Goal: Navigation & Orientation: Find specific page/section

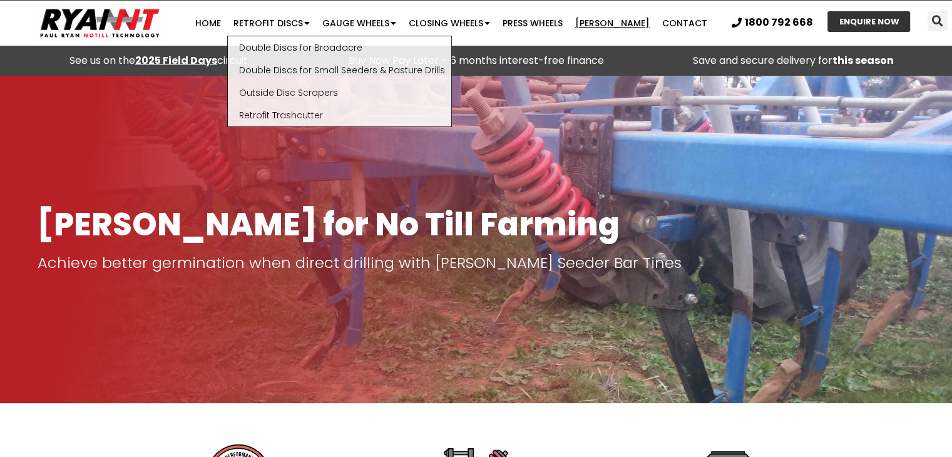
click at [614, 23] on link "[PERSON_NAME]" at bounding box center [612, 23] width 87 height 25
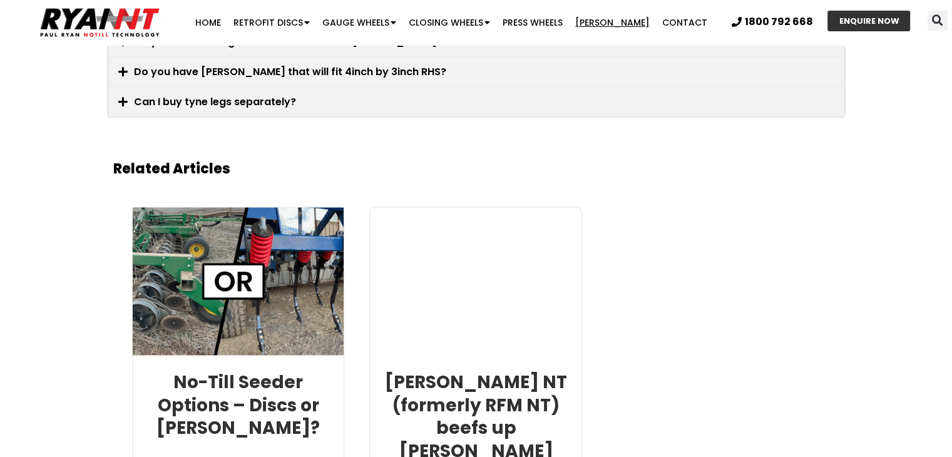
scroll to position [2627, 0]
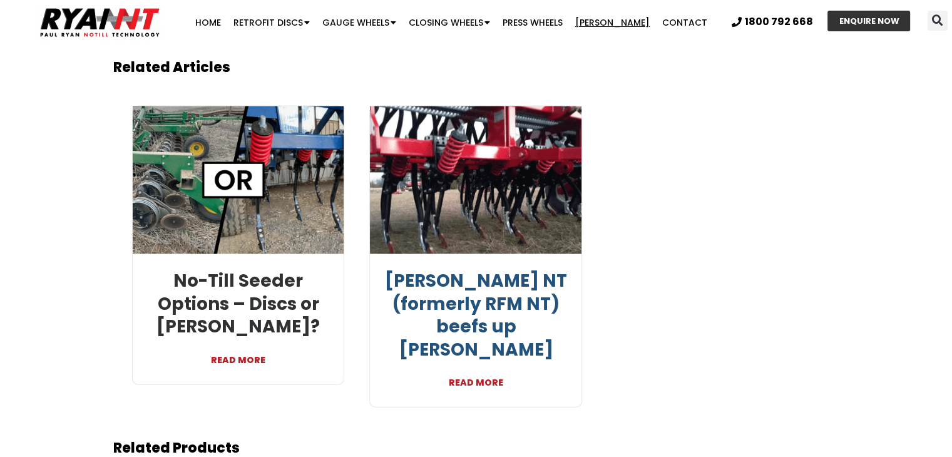
click at [472, 269] on link "[PERSON_NAME] NT (formerly RFM NT) beefs up [PERSON_NAME]" at bounding box center [476, 314] width 182 height 93
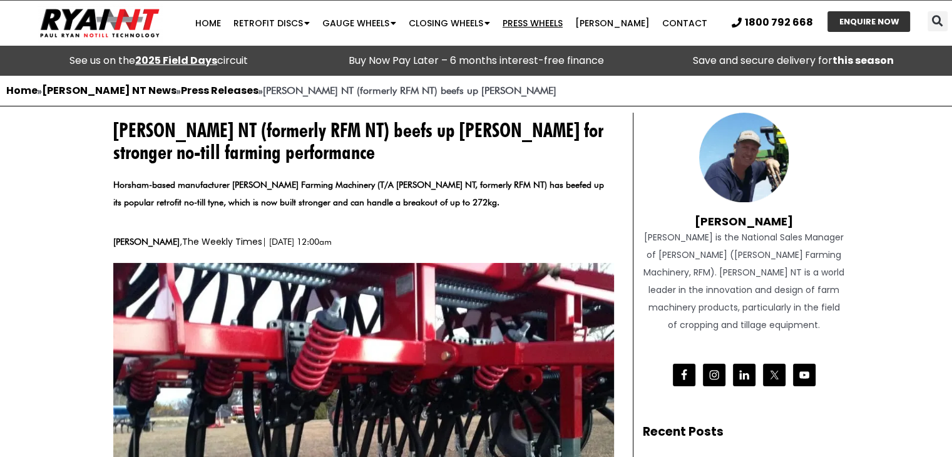
click at [566, 16] on link "Press Wheels" at bounding box center [532, 23] width 73 height 25
